Goal: Task Accomplishment & Management: Use online tool/utility

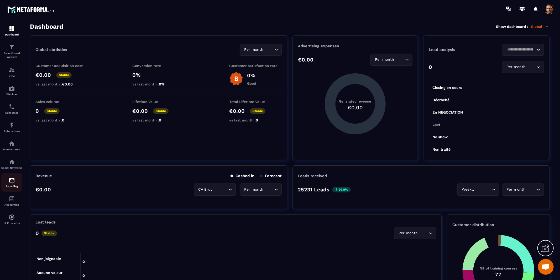
click at [7, 187] on div "E-mailing" at bounding box center [11, 182] width 21 height 11
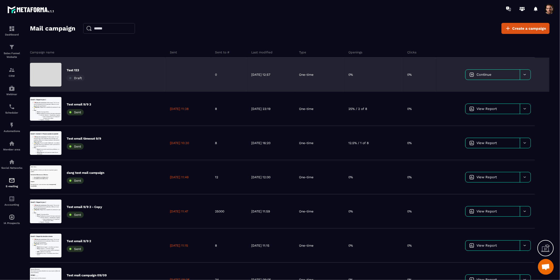
click at [501, 74] on link "Continue" at bounding box center [493, 75] width 54 height 10
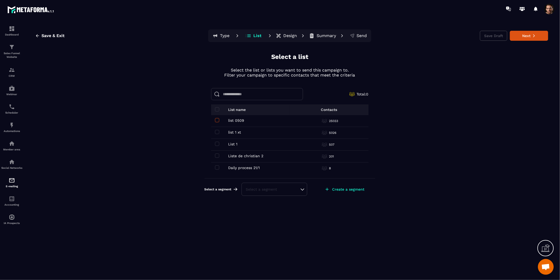
click at [217, 120] on span at bounding box center [217, 120] width 4 height 4
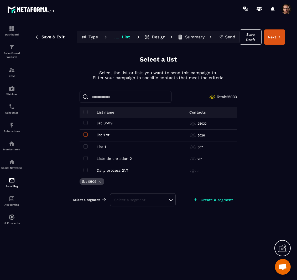
click at [86, 133] on span at bounding box center [86, 134] width 4 height 4
click at [141, 199] on div "Select a segment" at bounding box center [143, 199] width 57 height 5
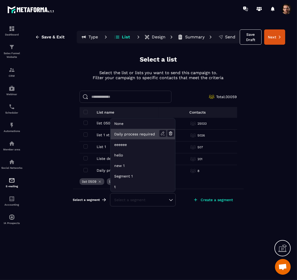
click at [146, 133] on li "Daily process required" at bounding box center [143, 134] width 65 height 11
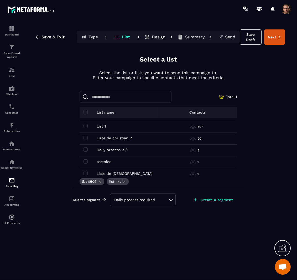
scroll to position [106, 0]
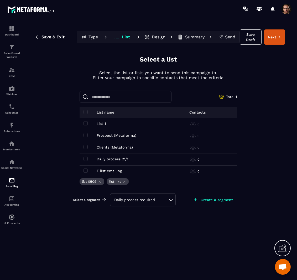
click at [144, 199] on div "Daily process required" at bounding box center [143, 199] width 57 height 5
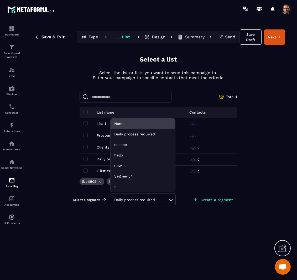
click at [138, 123] on li "None" at bounding box center [143, 123] width 65 height 11
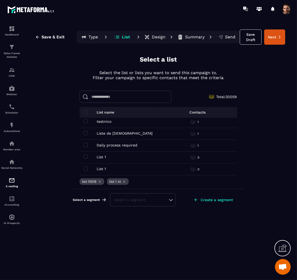
scroll to position [0, 0]
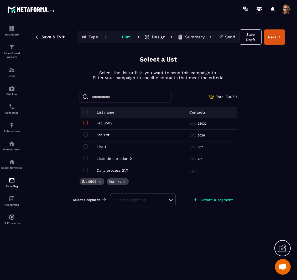
click at [86, 121] on span at bounding box center [86, 123] width 4 height 4
click at [142, 200] on div "Select a segment" at bounding box center [143, 199] width 57 height 5
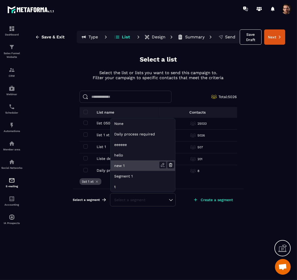
click at [141, 165] on li "new 1" at bounding box center [143, 165] width 65 height 11
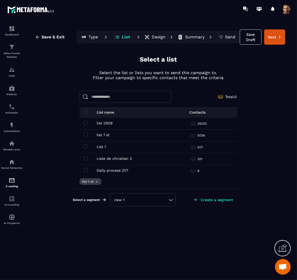
click at [147, 198] on div "new 1" at bounding box center [143, 199] width 57 height 5
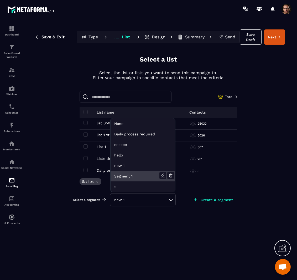
click at [140, 175] on li "Segment 1" at bounding box center [143, 176] width 65 height 11
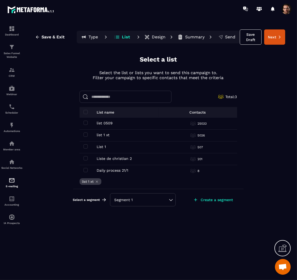
click at [148, 201] on div "Segment 1" at bounding box center [143, 199] width 57 height 5
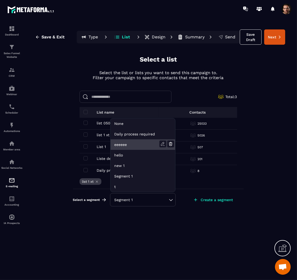
click at [138, 141] on li "eeeeee" at bounding box center [143, 144] width 65 height 11
